Goal: Information Seeking & Learning: Learn about a topic

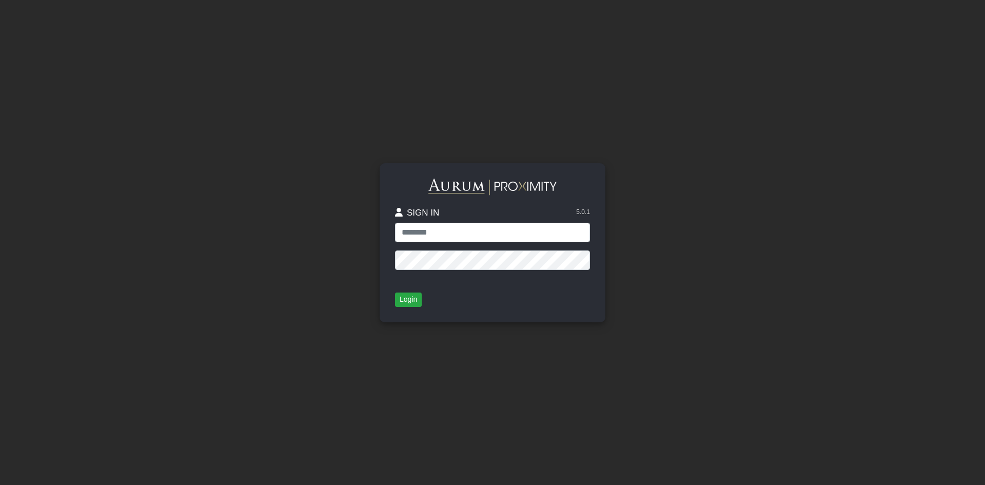
click at [469, 233] on input "text" at bounding box center [492, 232] width 195 height 19
type input "**********"
click at [412, 299] on button "Login" at bounding box center [408, 299] width 27 height 14
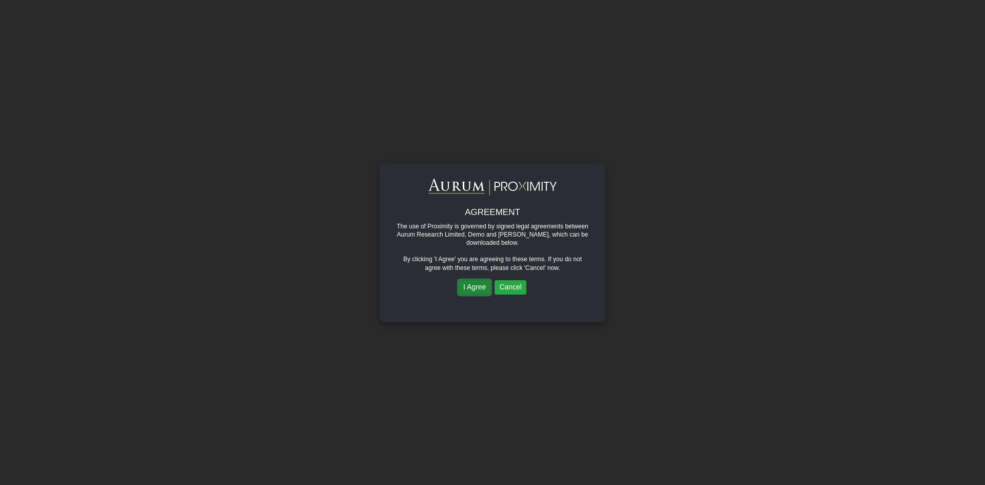
click at [471, 290] on button "I Agree" at bounding box center [474, 287] width 32 height 14
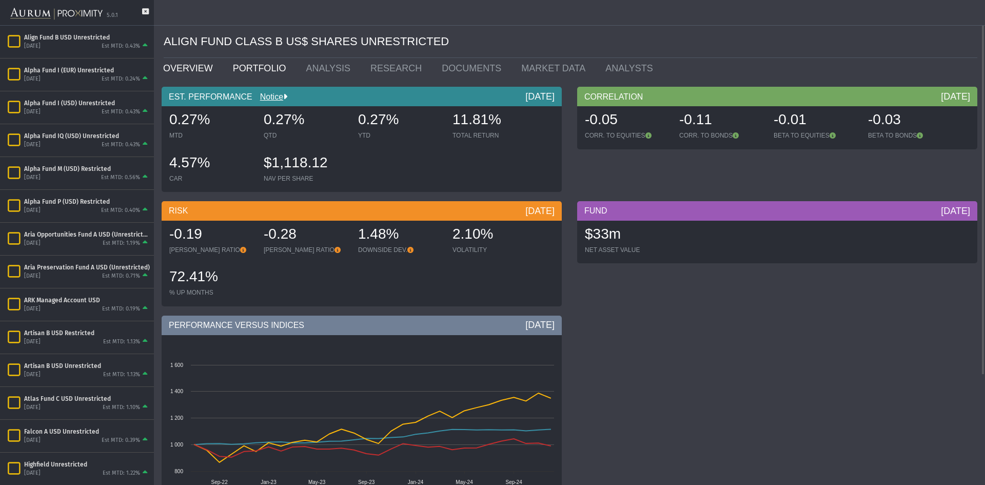
click at [255, 65] on link "PORTFOLIO" at bounding box center [261, 68] width 73 height 21
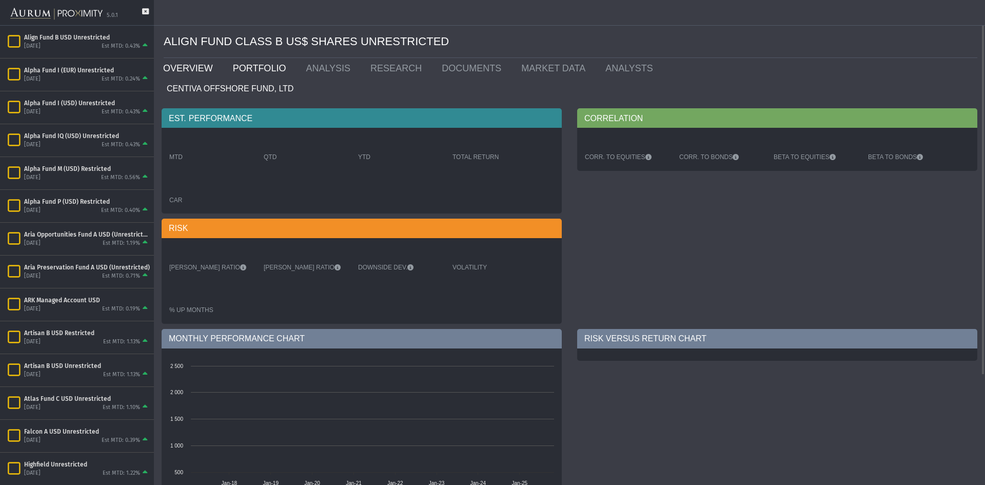
click at [186, 68] on link "OVERVIEW" at bounding box center [190, 68] width 70 height 21
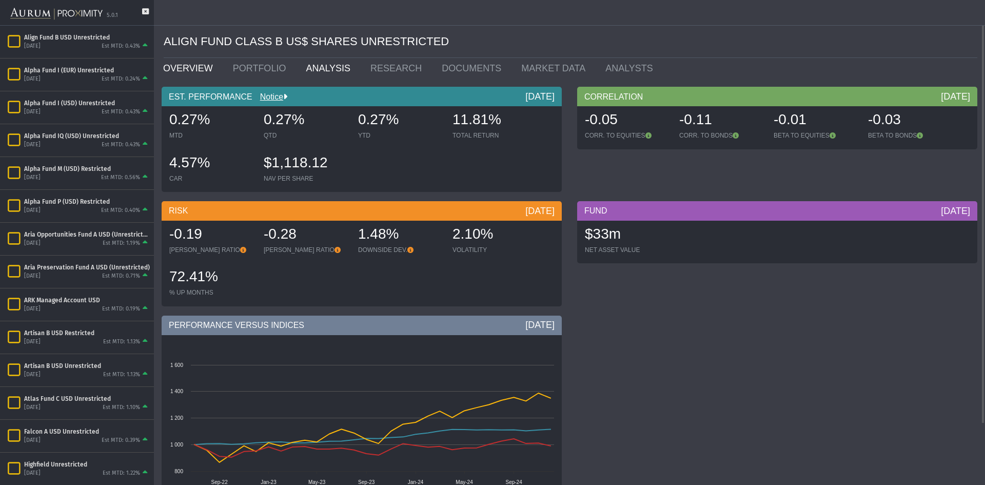
click at [321, 69] on link "ANALYSIS" at bounding box center [330, 68] width 65 height 21
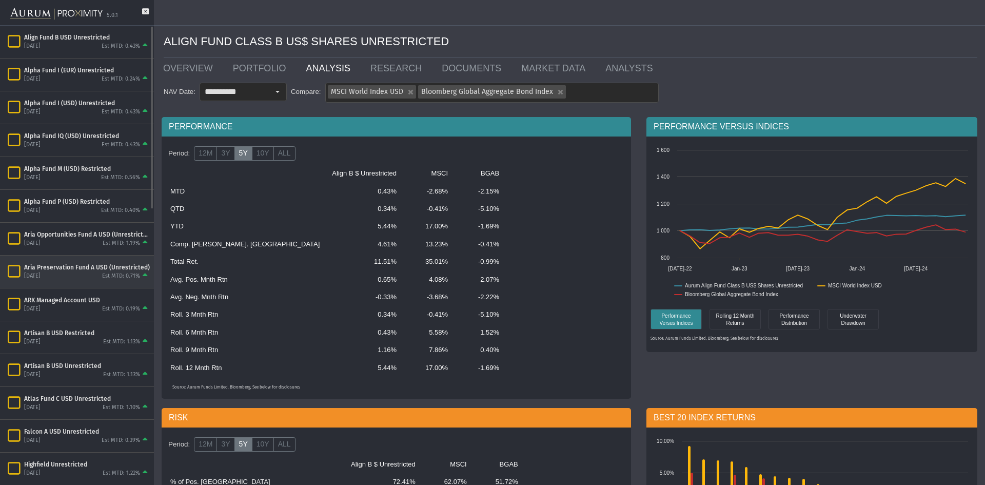
click at [137, 277] on div "Est MTD: 0.71%" at bounding box center [121, 276] width 38 height 8
